Goal: Information Seeking & Learning: Learn about a topic

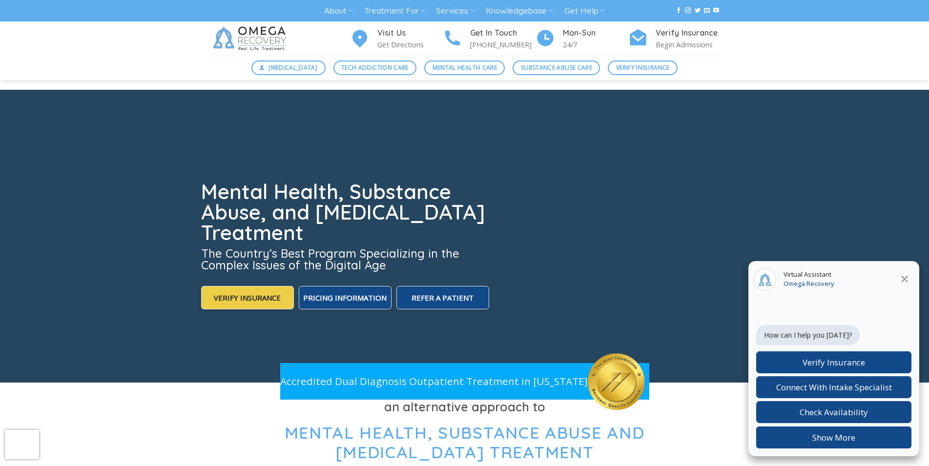
scroll to position [3236, 0]
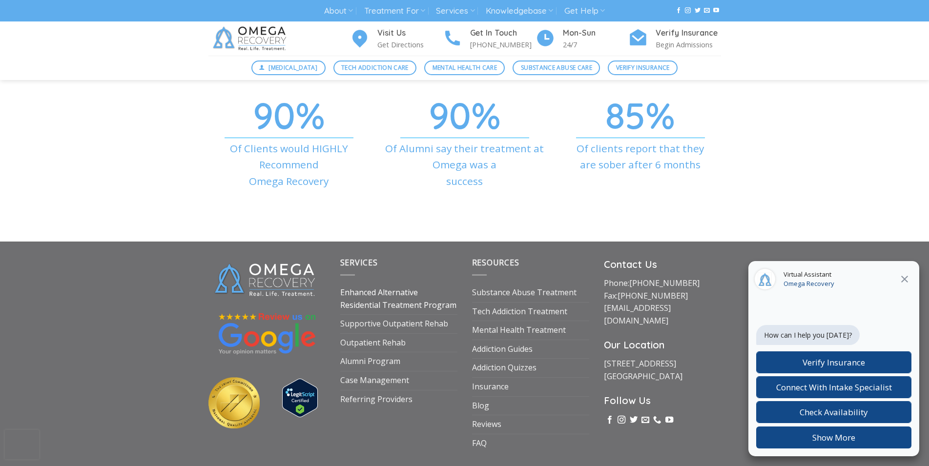
click at [380, 296] on link "Enhanced Alternative Residential Treatment Program" at bounding box center [398, 299] width 117 height 31
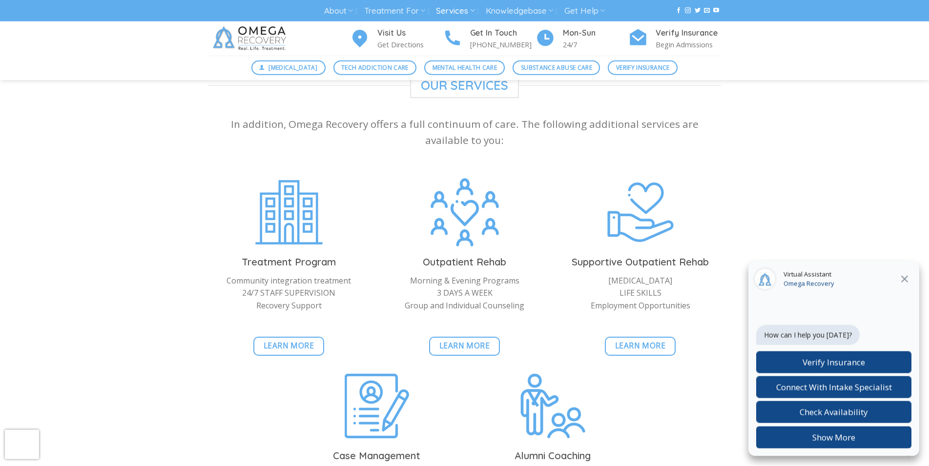
scroll to position [1991, 0]
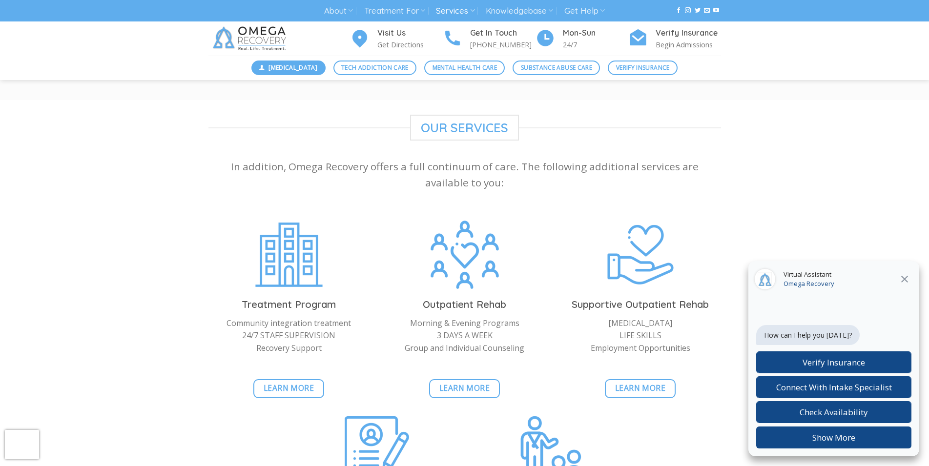
click at [274, 66] on span "[MEDICAL_DATA]" at bounding box center [292, 67] width 49 height 9
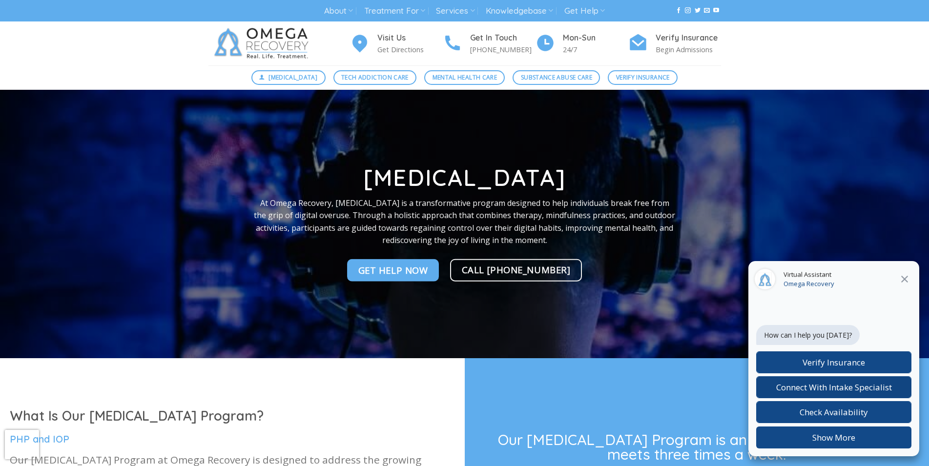
click at [842, 389] on span "Connect With Intake Specialist" at bounding box center [834, 387] width 116 height 11
